Goal: Task Accomplishment & Management: Complete application form

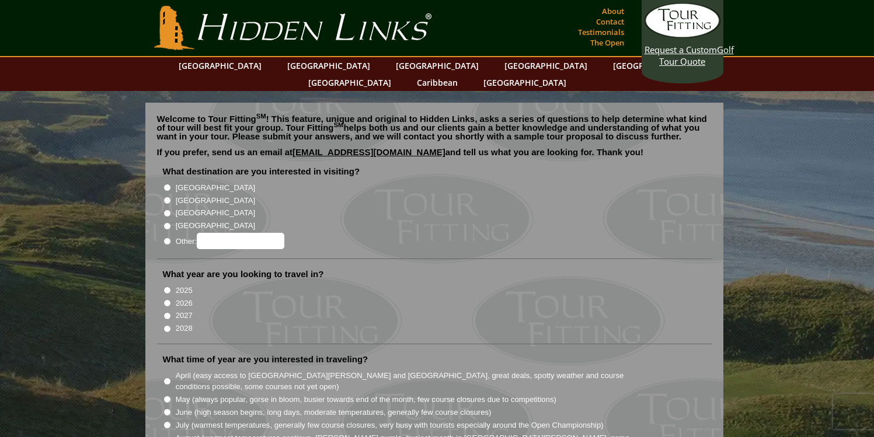
click at [201, 207] on label "[GEOGRAPHIC_DATA]" at bounding box center [215, 213] width 79 height 12
click at [171, 210] on input "[GEOGRAPHIC_DATA]" at bounding box center [168, 214] width 8 height 8
radio input "true"
click at [176, 285] on label "2025" at bounding box center [184, 291] width 17 height 12
click at [171, 287] on input "2025" at bounding box center [168, 291] width 8 height 8
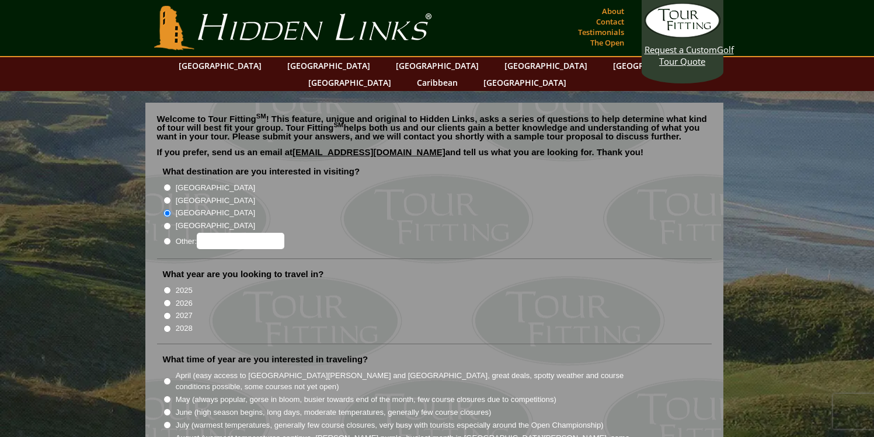
radio input "true"
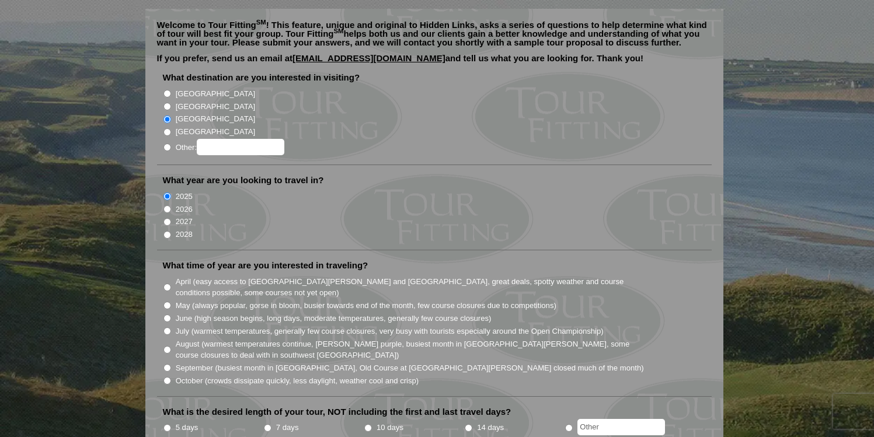
scroll to position [176, 0]
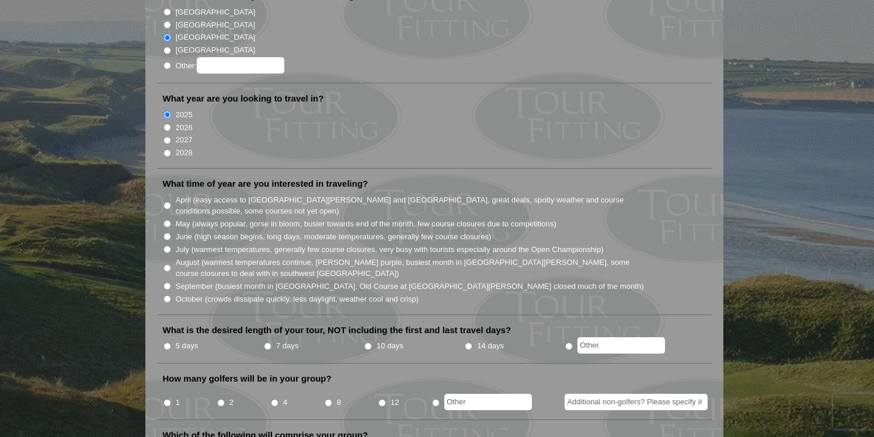
click at [169, 283] on input "September (busiest month in Ireland, Old Course at St. Andrews closed much of t…" at bounding box center [168, 287] width 8 height 8
radio input "true"
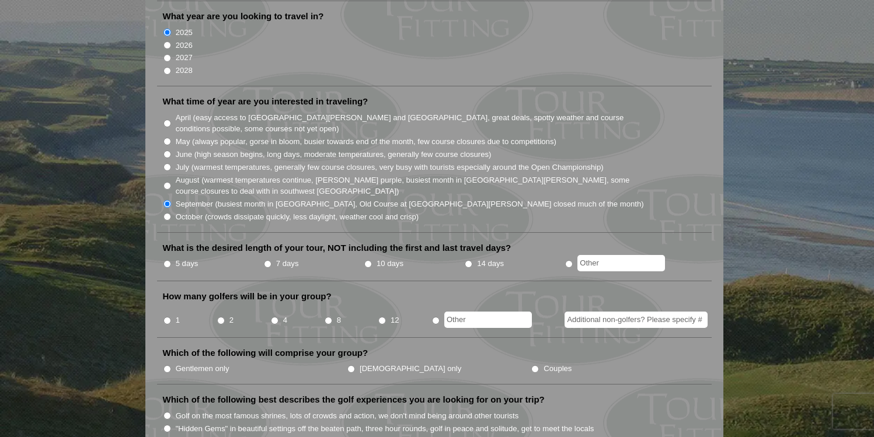
scroll to position [269, 0]
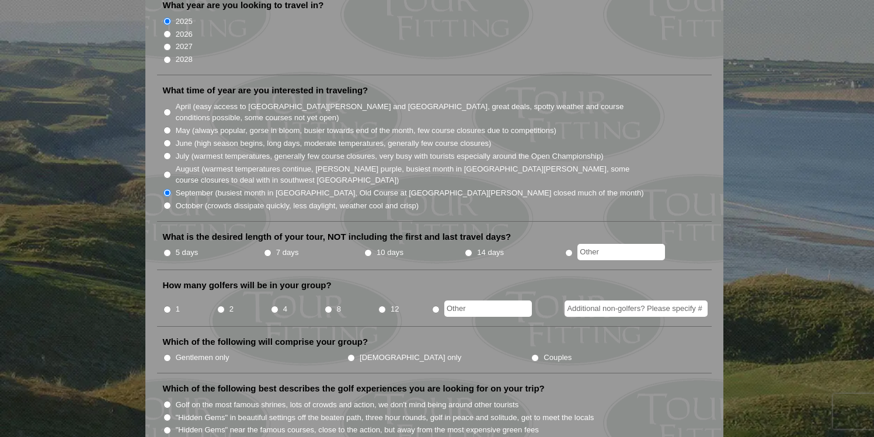
click at [294, 247] on label "7 days" at bounding box center [287, 253] width 23 height 12
click at [272, 249] on input "7 days" at bounding box center [268, 253] width 8 height 8
radio input "true"
click at [180, 247] on label "5 days" at bounding box center [187, 253] width 23 height 12
click at [171, 249] on input "5 days" at bounding box center [168, 253] width 8 height 8
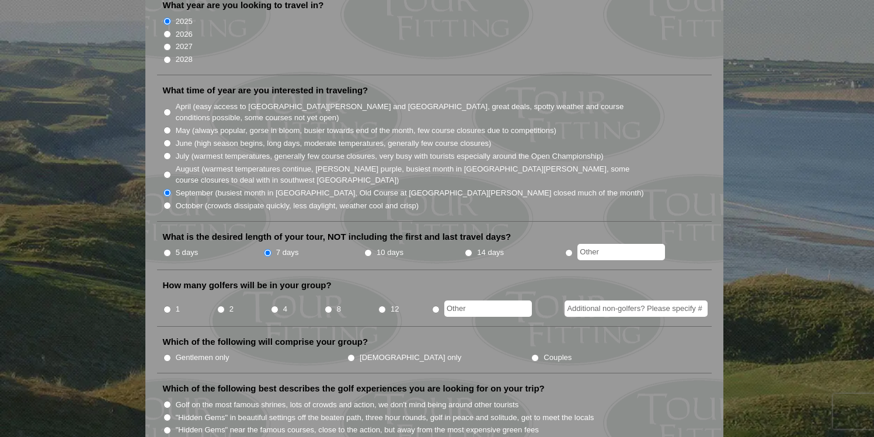
radio input "true"
click at [224, 306] on input "2" at bounding box center [221, 310] width 8 height 8
radio input "true"
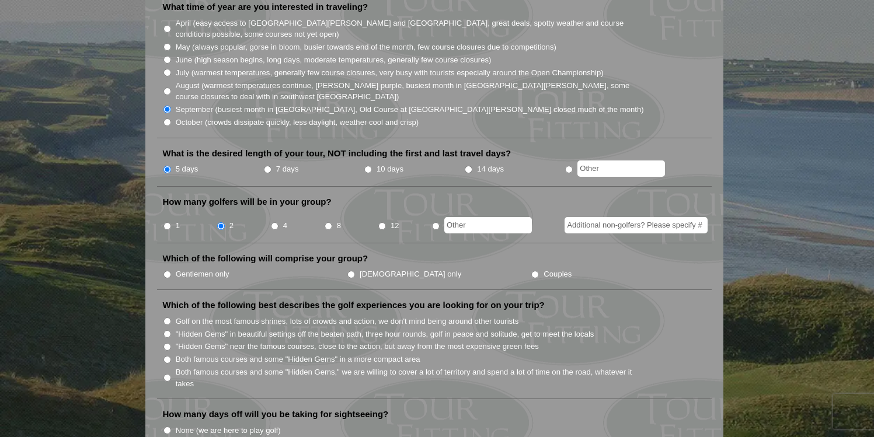
scroll to position [402, 0]
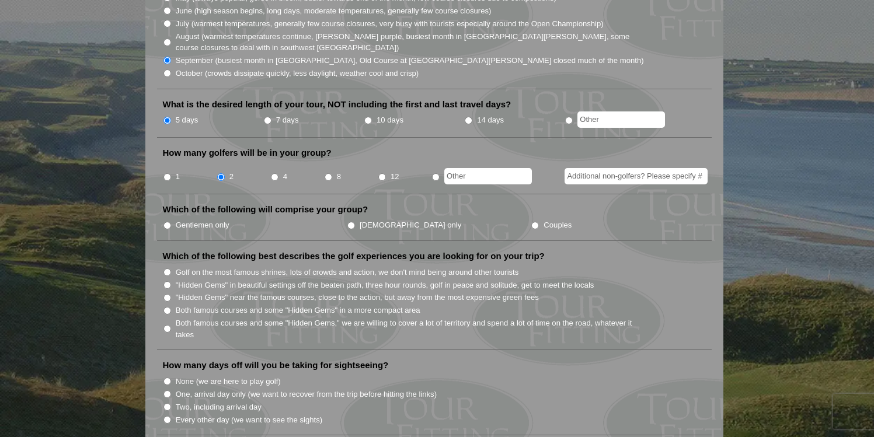
click at [544, 220] on label "Couples" at bounding box center [558, 226] width 28 height 12
click at [531, 222] on input "Couples" at bounding box center [535, 226] width 8 height 8
radio input "true"
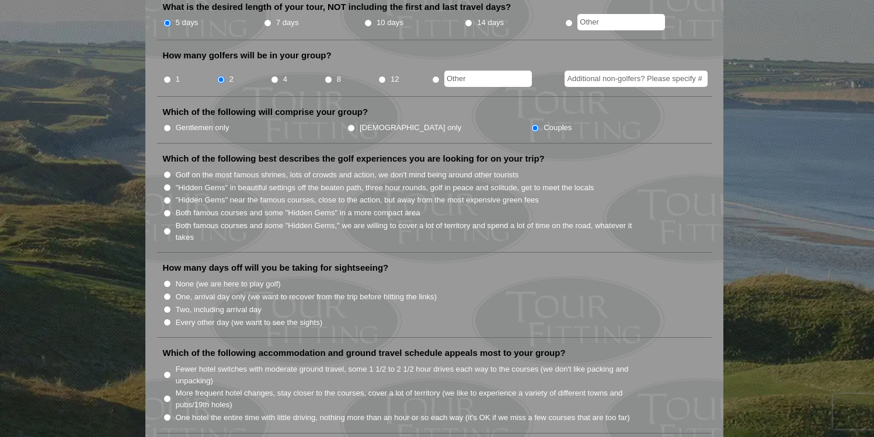
scroll to position [500, 0]
click at [167, 183] on input ""Hidden Gems" in beautiful settings off the beaten path, three hour rounds, gol…" at bounding box center [168, 187] width 8 height 8
radio input "true"
click at [167, 196] on input ""Hidden Gems" near the famous courses, close to the action, but away from the m…" at bounding box center [168, 200] width 8 height 8
radio input "true"
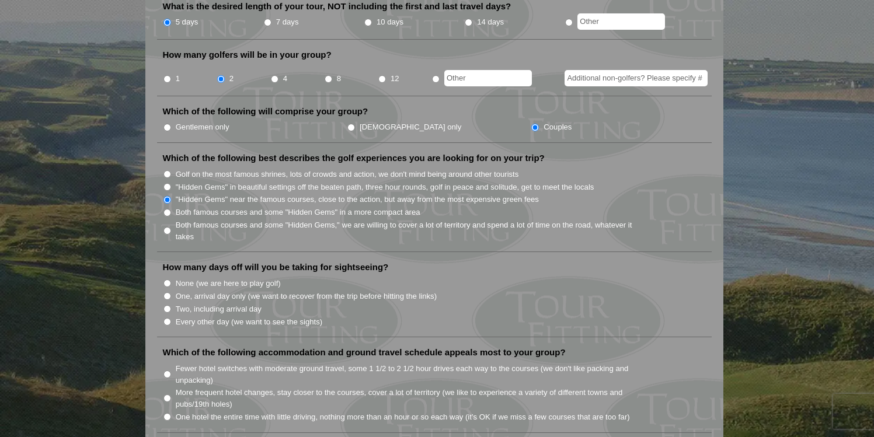
click at [169, 183] on input ""Hidden Gems" in beautiful settings off the beaten path, three hour rounds, gol…" at bounding box center [168, 187] width 8 height 8
radio input "true"
click at [176, 194] on label ""Hidden Gems" near the famous courses, close to the action, but away from the m…" at bounding box center [357, 200] width 363 height 12
click at [171, 196] on input ""Hidden Gems" near the famous courses, close to the action, but away from the m…" at bounding box center [168, 200] width 8 height 8
radio input "true"
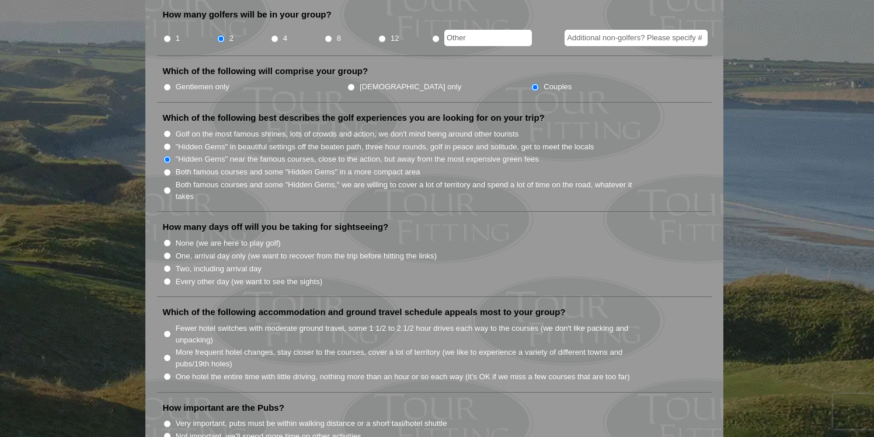
scroll to position [541, 0]
click at [169, 252] on input "One, arrival day only (we want to recover from the trip before hitting the link…" at bounding box center [168, 256] width 8 height 8
radio input "true"
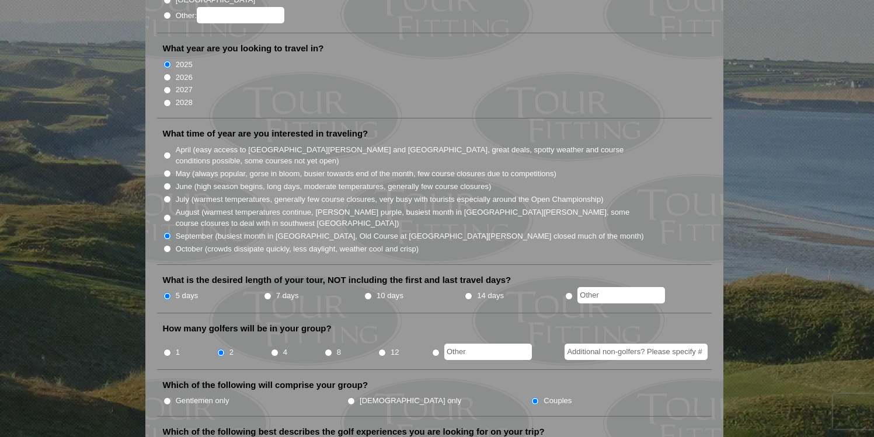
scroll to position [0, 0]
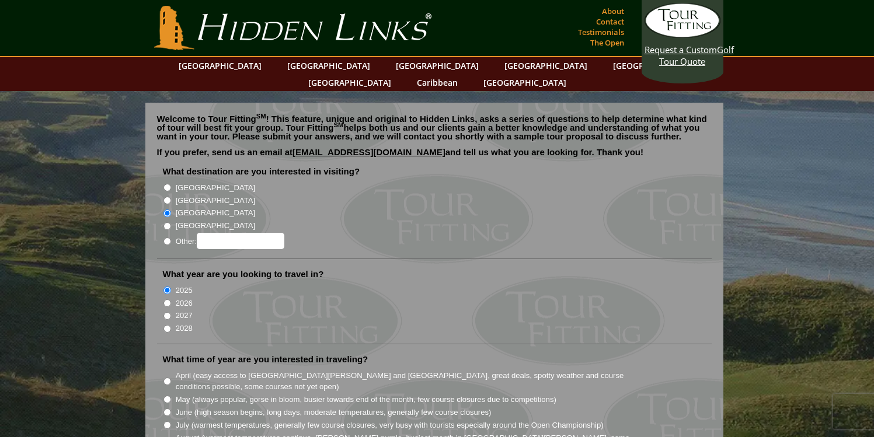
click at [345, 26] on link "Hidden Links Golf" at bounding box center [292, 28] width 283 height 44
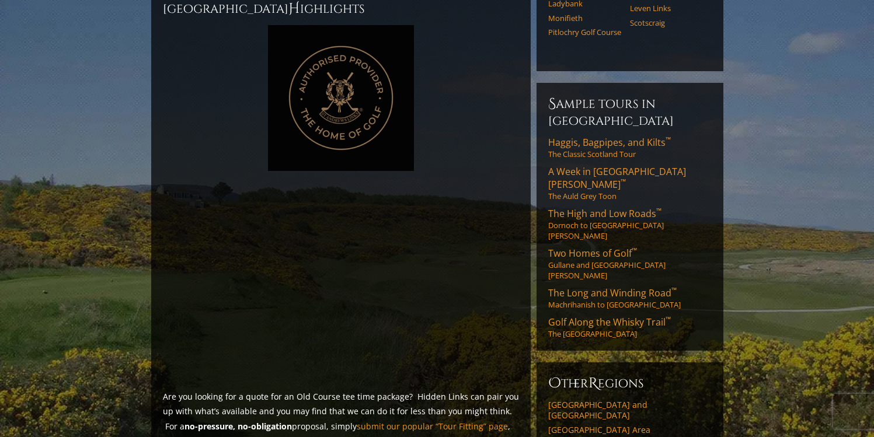
scroll to position [533, 0]
